Goal: Information Seeking & Learning: Find contact information

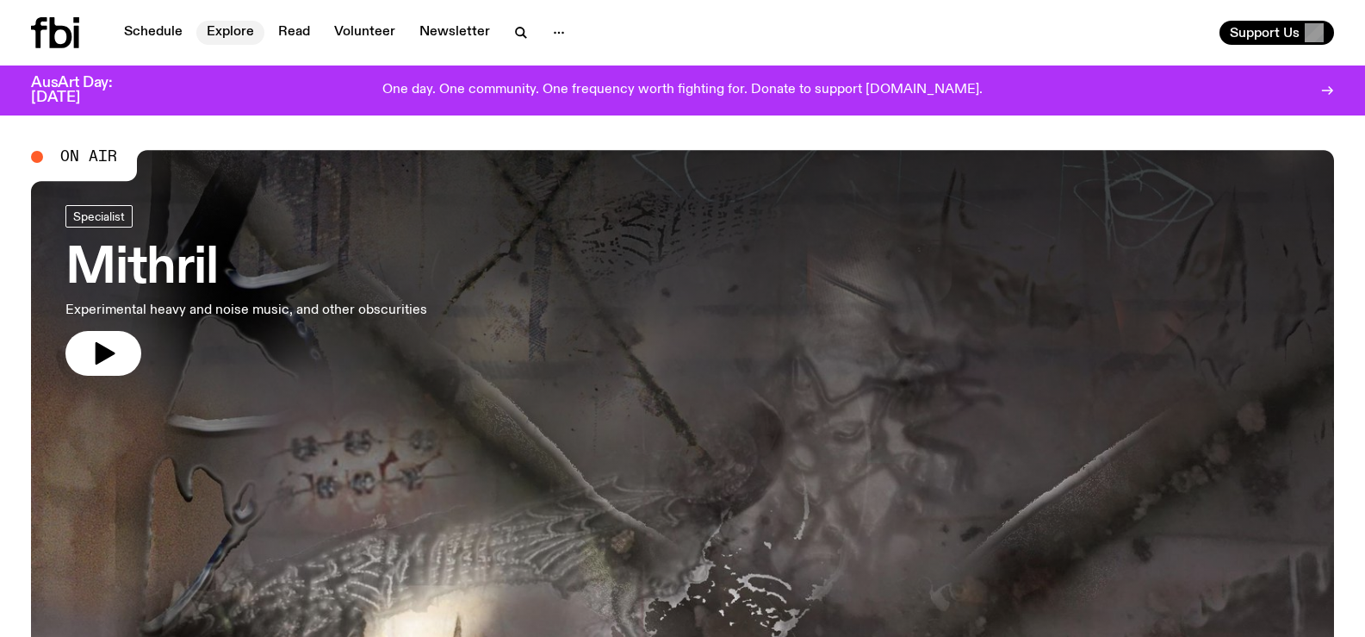
drag, startPoint x: 0, startPoint y: 358, endPoint x: 249, endPoint y: 36, distance: 407.2
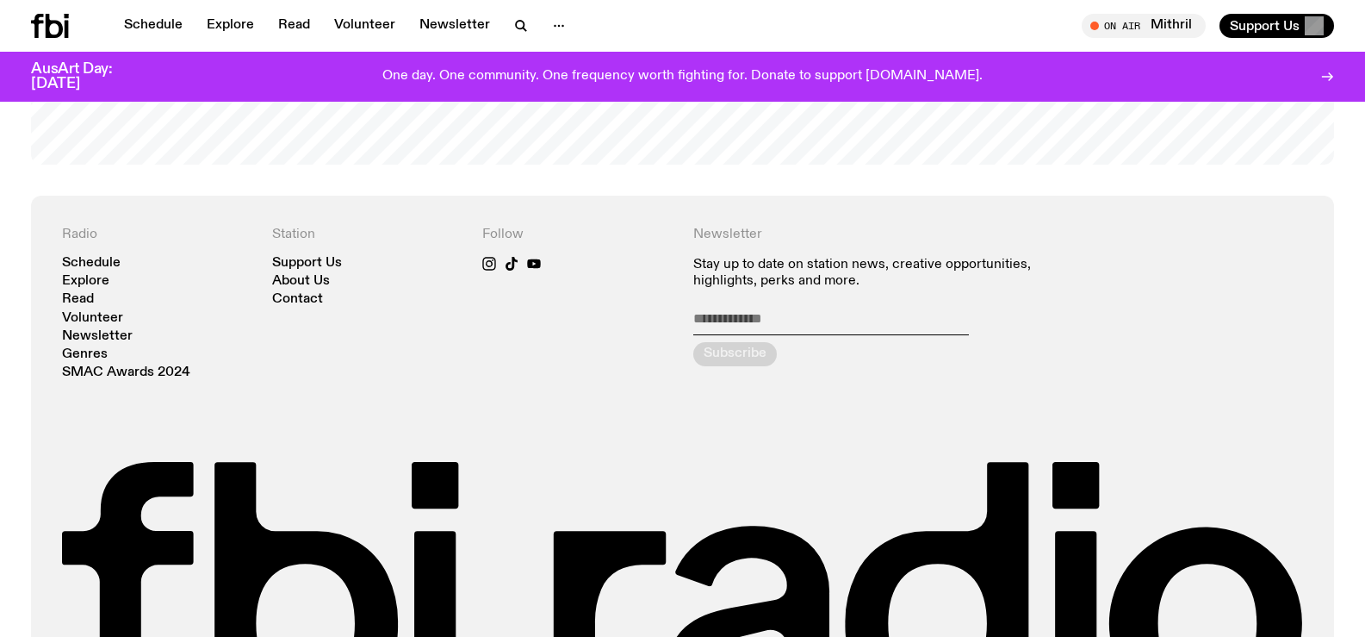
scroll to position [3795, 0]
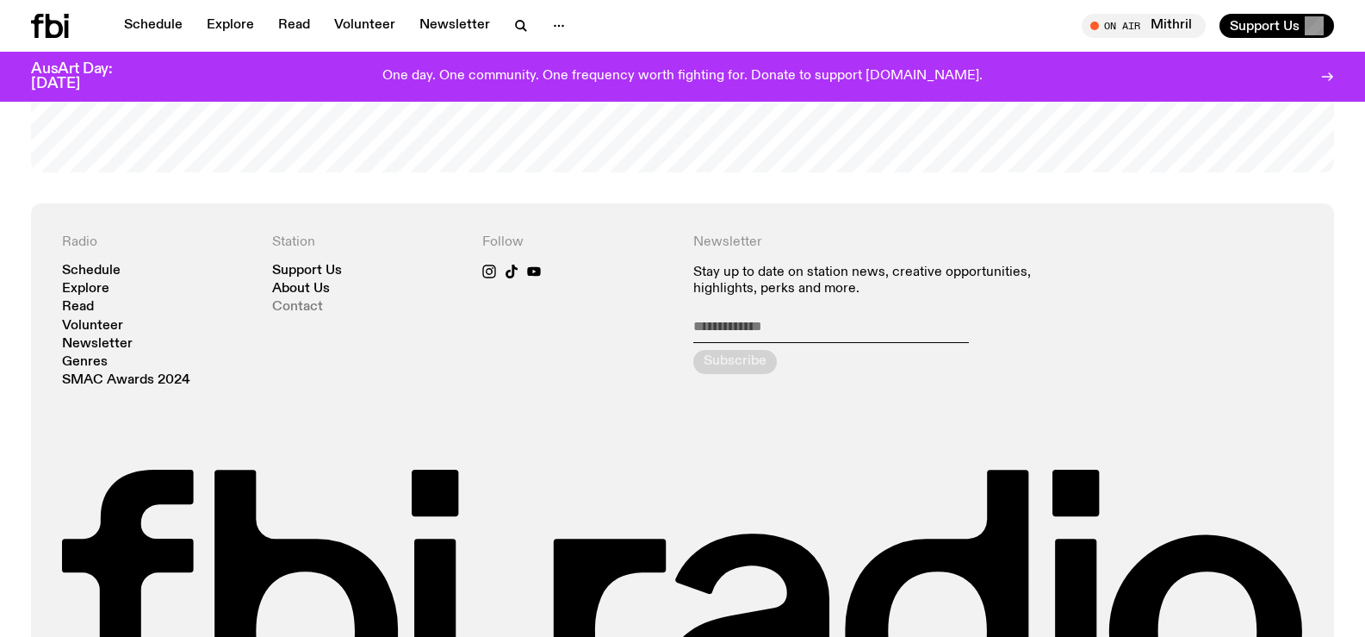
click at [288, 301] on link "Contact" at bounding box center [297, 307] width 51 height 13
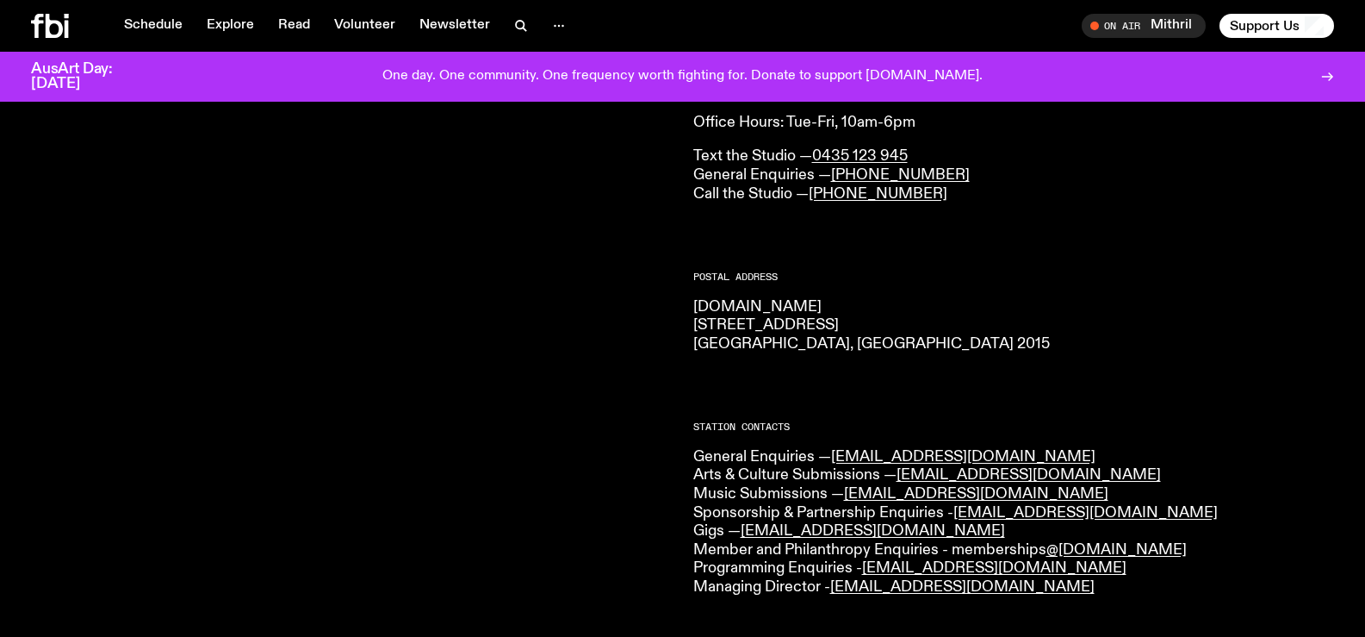
scroll to position [168, 0]
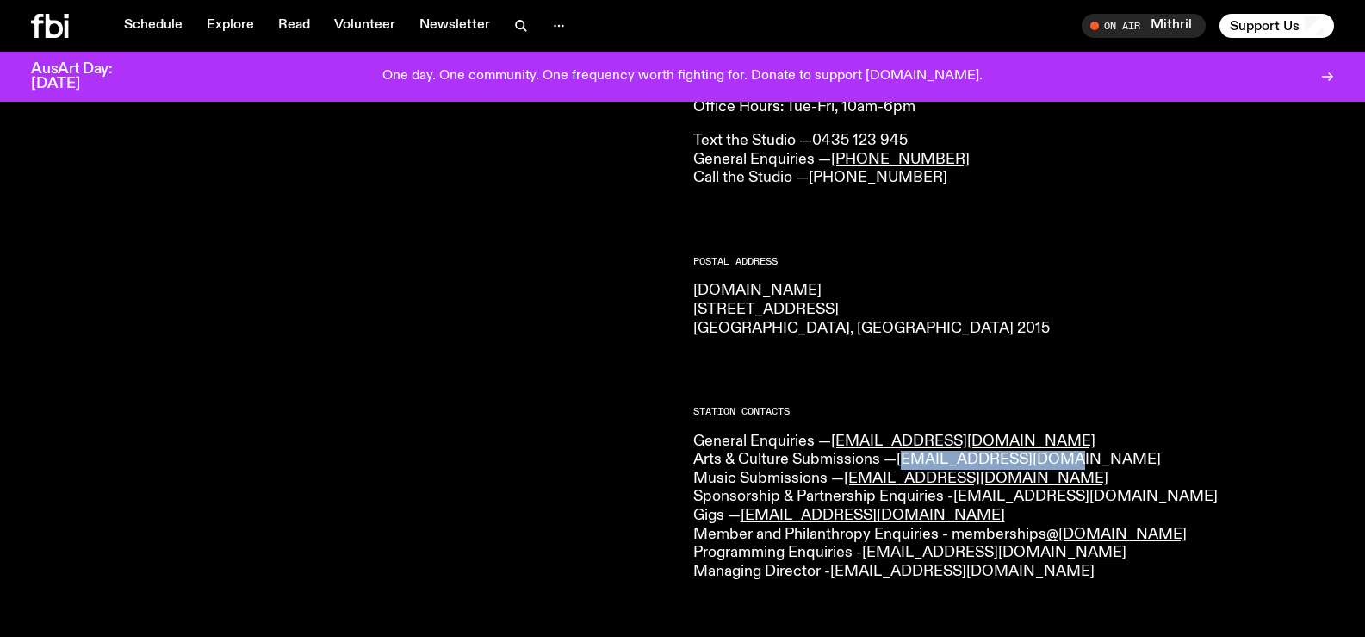
drag, startPoint x: 1064, startPoint y: 459, endPoint x: 910, endPoint y: 462, distance: 154.2
click at [910, 462] on p "General Enquiries — [EMAIL_ADDRESS][DOMAIN_NAME] Arts & Culture Submissions — […" at bounding box center [1014, 506] width 642 height 149
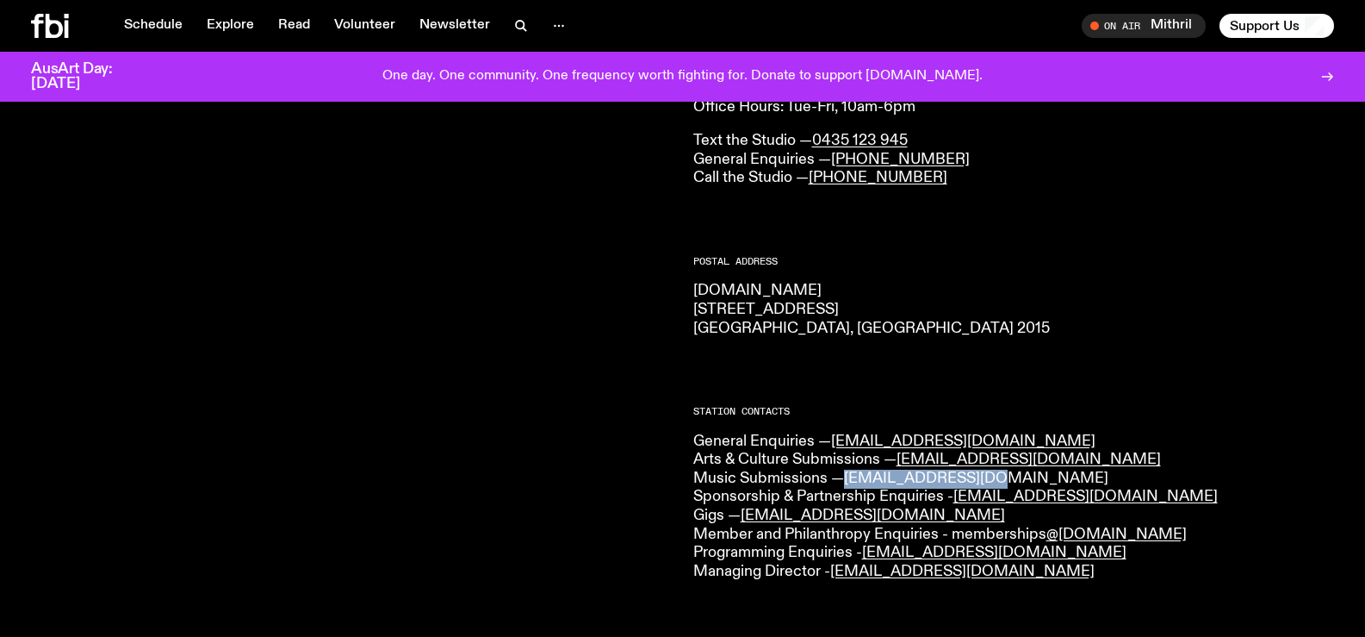
drag, startPoint x: 1006, startPoint y: 476, endPoint x: 850, endPoint y: 472, distance: 156.0
click at [850, 472] on p "General Enquiries — [EMAIL_ADDRESS][DOMAIN_NAME] Arts & Culture Submissions — […" at bounding box center [1014, 506] width 642 height 149
copy link "[EMAIL_ADDRESS][DOMAIN_NAME]"
